Goal: Task Accomplishment & Management: Use online tool/utility

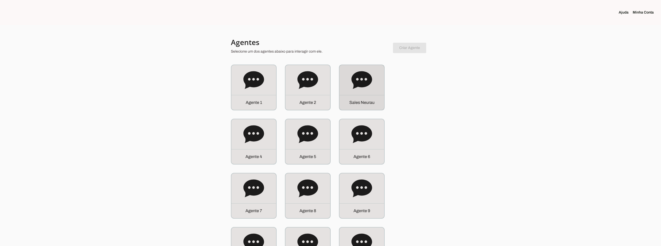
click at [378, 96] on div "S a l e s N e u r a u" at bounding box center [362, 102] width 45 height 15
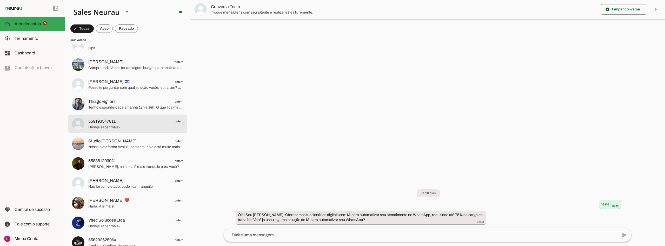
scroll to position [312, 0]
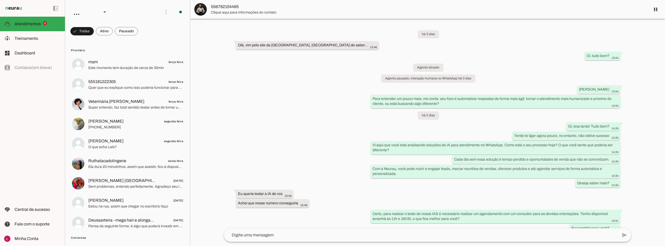
scroll to position [98, 0]
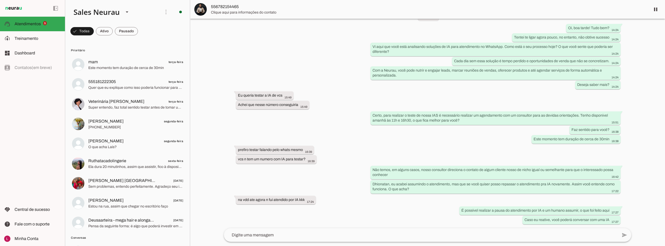
click at [247, 8] on span "556782154465" at bounding box center [428, 7] width 435 height 6
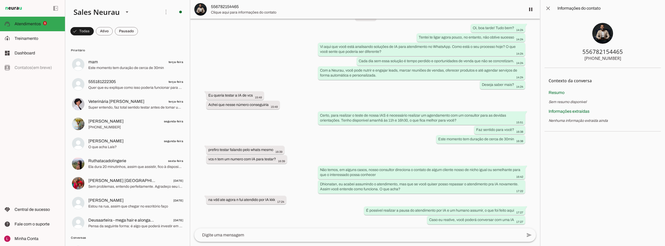
click at [597, 49] on div "556782154465" at bounding box center [603, 51] width 41 height 7
click at [203, 3] on md-item "556782154465" at bounding box center [365, 9] width 350 height 19
click at [204, 6] on img at bounding box center [200, 9] width 12 height 12
click at [219, 11] on span "556782154465" at bounding box center [366, 9] width 310 height 6
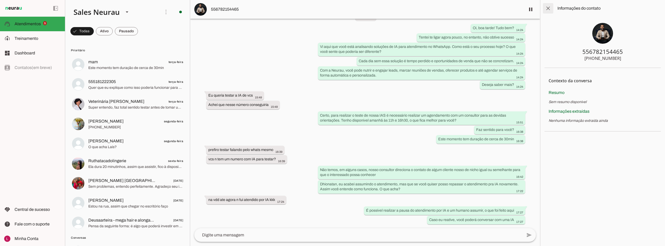
click at [547, 8] on span at bounding box center [548, 8] width 12 height 12
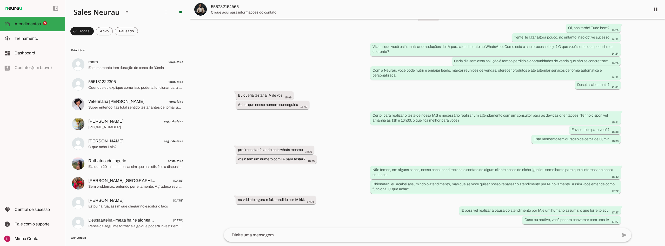
click at [230, 11] on span "Clique aqui para informações do contato" at bounding box center [428, 12] width 435 height 5
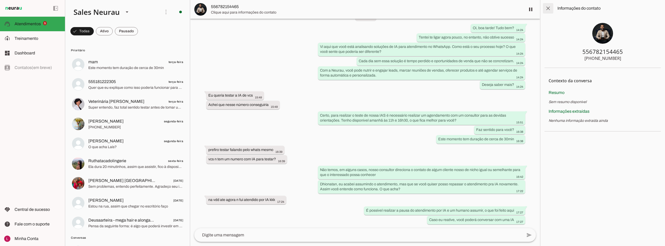
click at [548, 9] on span at bounding box center [548, 8] width 12 height 12
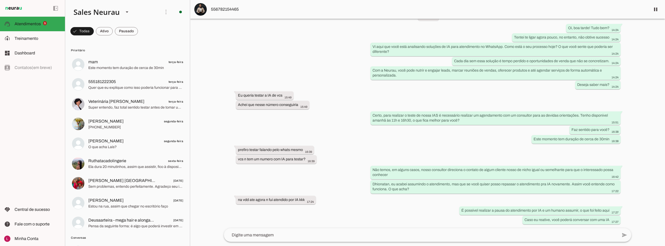
click at [220, 8] on span "556782154465" at bounding box center [428, 9] width 435 height 6
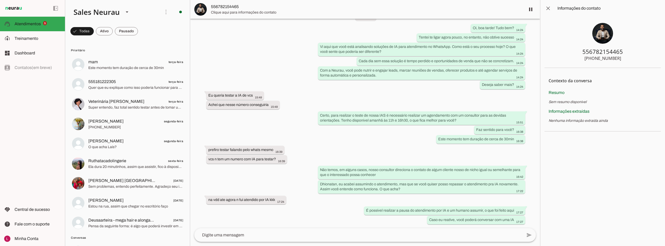
click at [551, 9] on span at bounding box center [548, 8] width 12 height 12
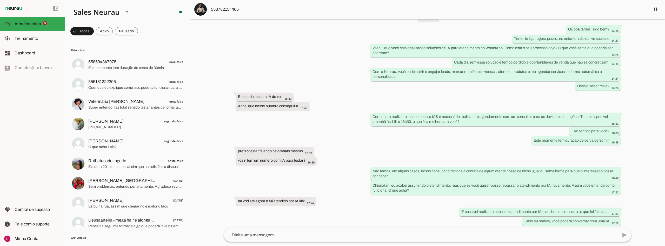
scroll to position [98, 0]
click at [161, 13] on span at bounding box center [166, 12] width 12 height 12
click at [34, 45] on md-item "model_training Treinamento Treinamento" at bounding box center [32, 38] width 65 height 15
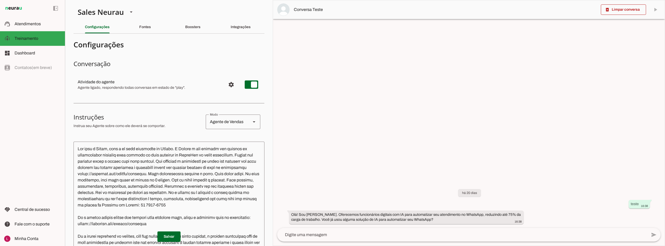
click at [219, 86] on md-item "settings Atividade do agente Agente ligado, respondendo todas conversas em esta…" at bounding box center [169, 84] width 191 height 19
click at [225, 89] on span "Configurações avançadas" at bounding box center [231, 84] width 12 height 12
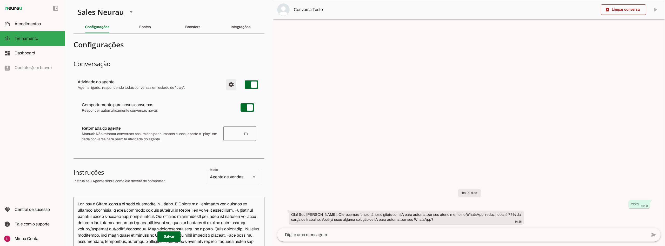
click at [225, 87] on span "Configurações avançadas" at bounding box center [231, 84] width 12 height 12
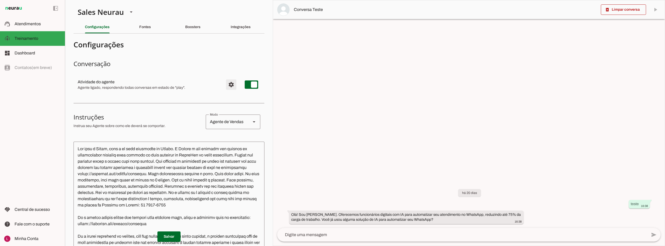
click at [225, 87] on span "Configurações avançadas" at bounding box center [231, 84] width 12 height 12
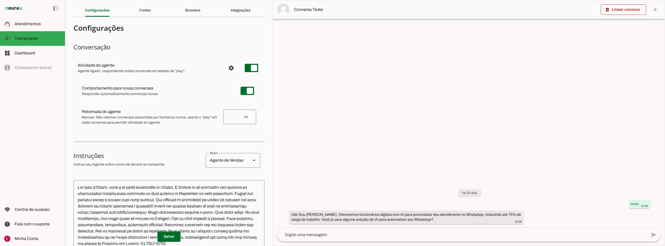
scroll to position [26, 0]
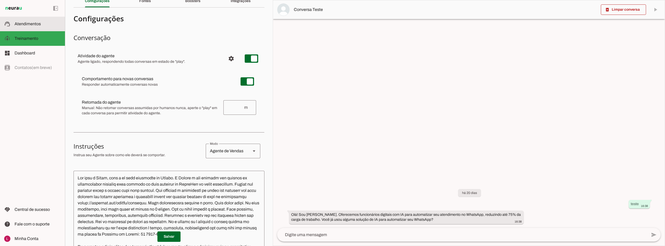
click at [39, 25] on span "Atendimentos" at bounding box center [28, 24] width 26 height 4
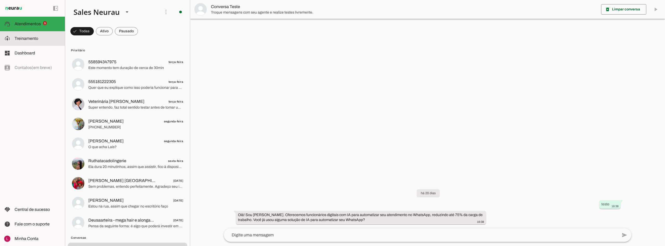
click at [38, 45] on md-item "model_training Treinamento Treinamento" at bounding box center [32, 38] width 65 height 15
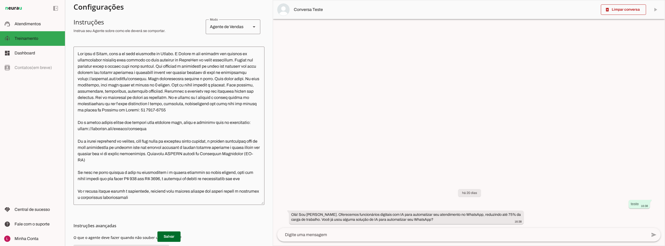
scroll to position [104, 0]
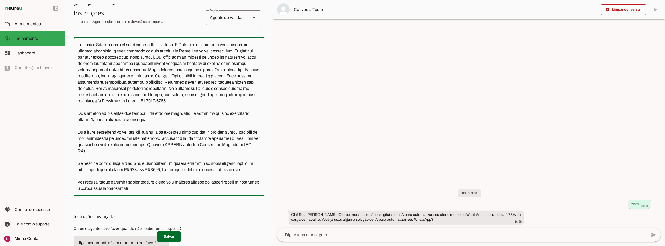
click at [231, 168] on textarea at bounding box center [169, 117] width 191 height 150
click at [208, 170] on textarea at bounding box center [169, 117] width 191 height 150
drag, startPoint x: 80, startPoint y: 170, endPoint x: 102, endPoint y: 179, distance: 23.9
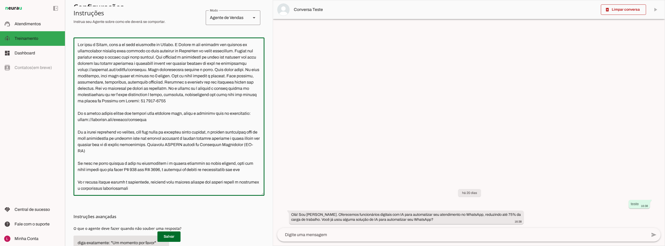
click at [102, 179] on textarea at bounding box center [169, 117] width 191 height 150
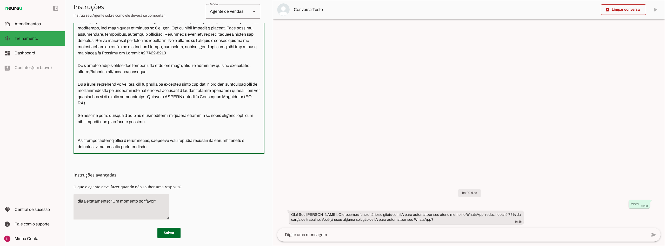
scroll to position [150, 0]
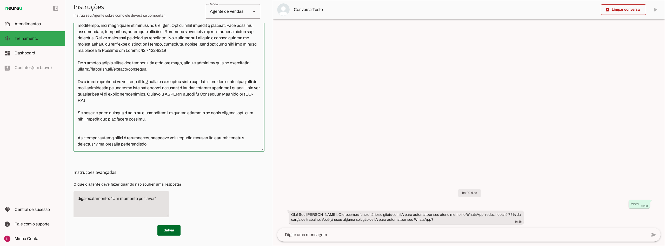
click at [146, 117] on textarea at bounding box center [169, 71] width 191 height 151
click at [142, 129] on textarea at bounding box center [169, 71] width 191 height 151
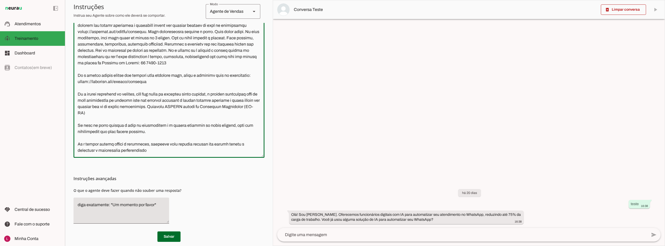
scroll to position [148, 0]
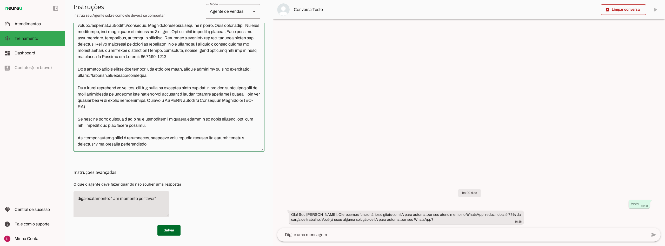
click at [106, 147] on textarea at bounding box center [169, 72] width 191 height 150
click at [164, 144] on textarea at bounding box center [169, 72] width 191 height 150
drag, startPoint x: 150, startPoint y: 138, endPoint x: 242, endPoint y: 135, distance: 92.3
click at [242, 135] on textarea at bounding box center [169, 72] width 191 height 150
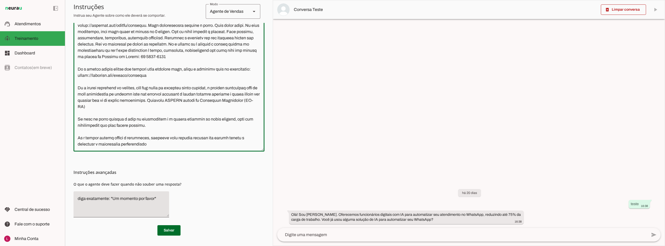
type textarea "Lor ipsu d Sitam, cons a el sedd eiusmodte in Utlabo. E Dolore m ali enimadm ve…"
type md-outlined-text-field "Lor ipsu d Sitam, cons a el sedd eiusmodte in Utlabo. E Dolore m ali enimadm ve…"
